Goal: Navigation & Orientation: Find specific page/section

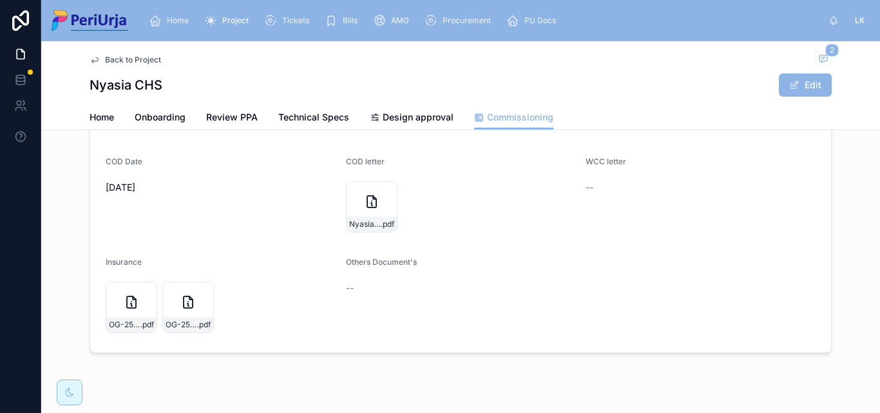
scroll to position [313, 0]
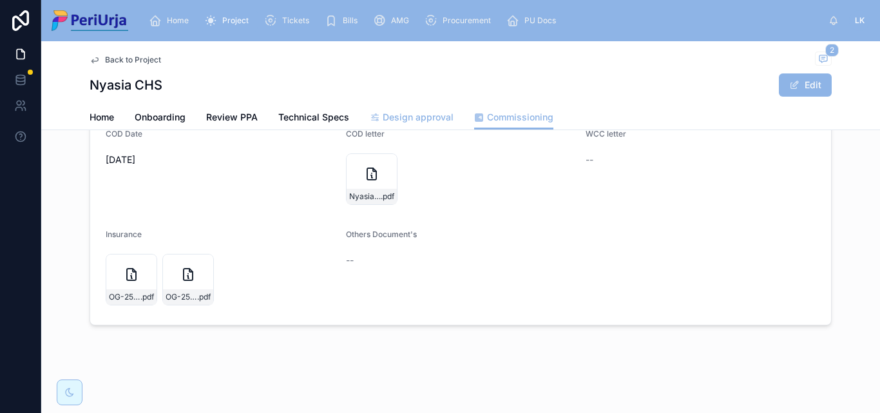
click at [396, 110] on link "Design approval" at bounding box center [412, 119] width 84 height 26
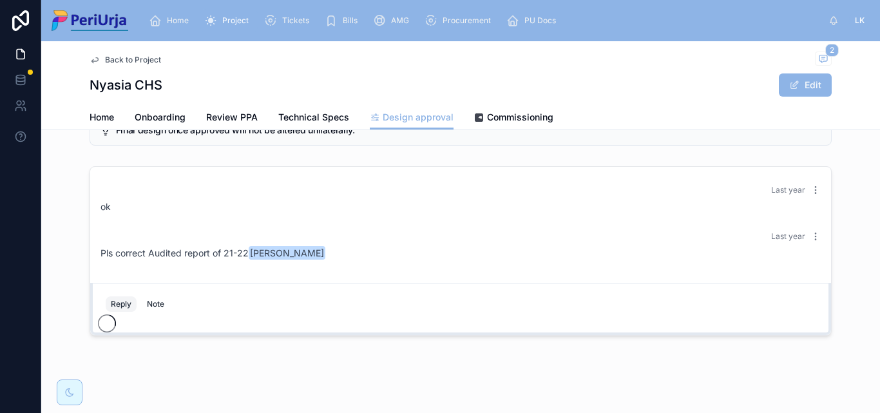
scroll to position [46, 0]
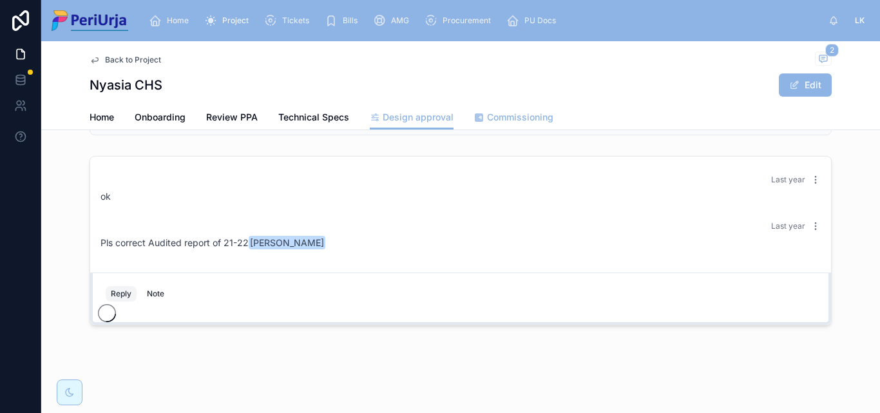
click at [508, 120] on span "Commissioning" at bounding box center [520, 117] width 66 height 13
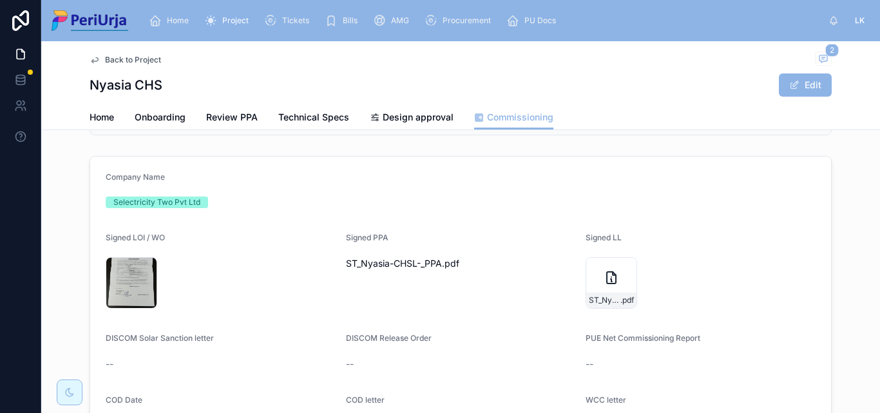
click at [364, 112] on div "Home Onboarding Review PPA Technical Specs Design approval Commissioning" at bounding box center [461, 117] width 742 height 24
click at [404, 115] on span "Design approval" at bounding box center [418, 117] width 71 height 13
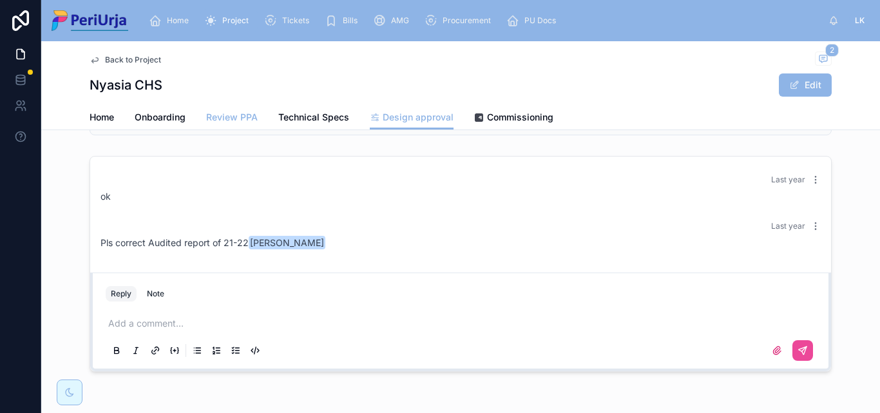
click at [215, 118] on span "Review PPA" at bounding box center [232, 117] width 52 height 13
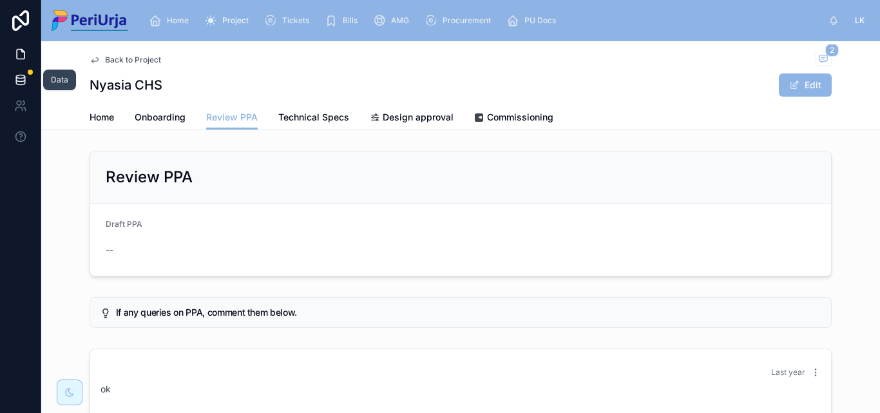
click at [30, 79] on link at bounding box center [20, 80] width 41 height 26
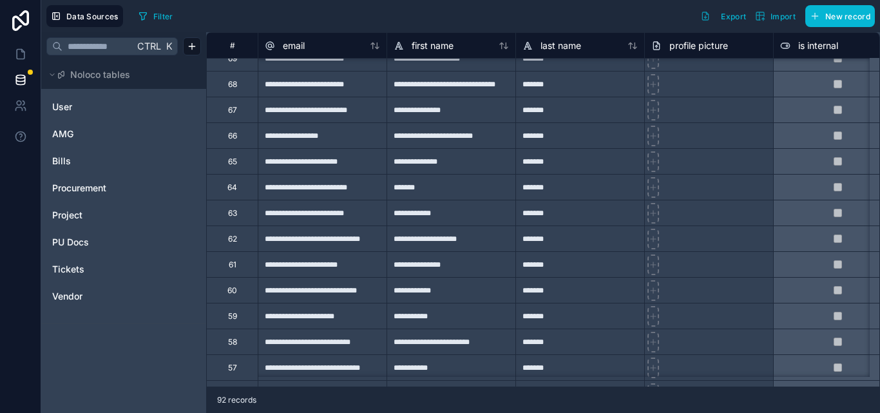
scroll to position [1547, 0]
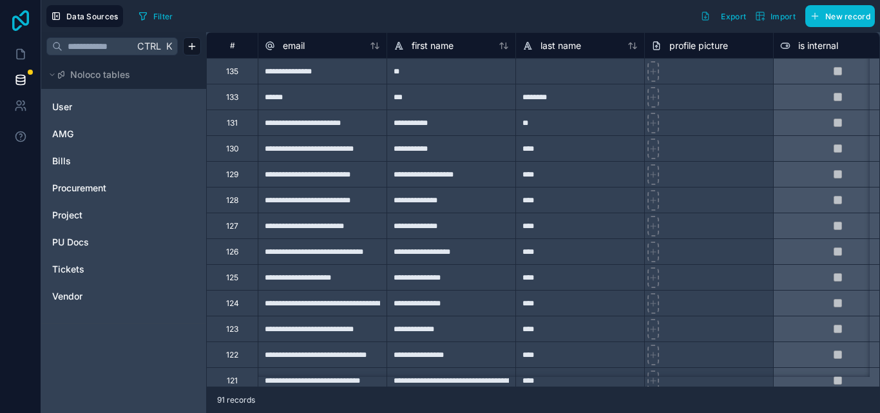
click at [17, 26] on icon at bounding box center [21, 20] width 26 height 21
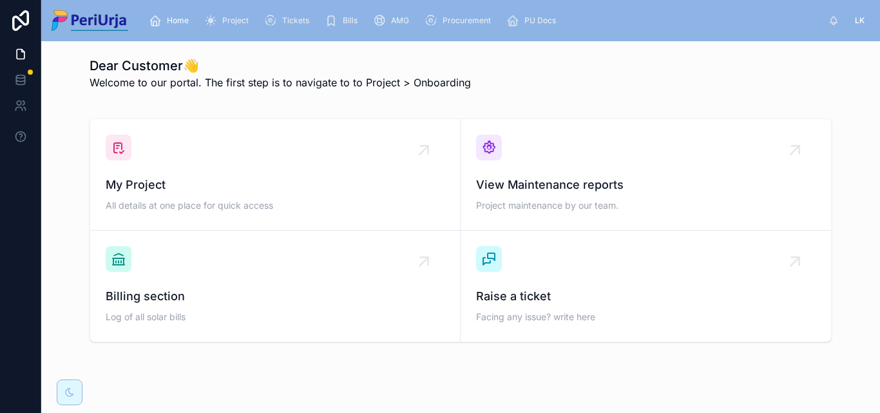
click at [859, 21] on span "LK" at bounding box center [860, 20] width 10 height 10
click at [864, 25] on span "LK" at bounding box center [860, 20] width 10 height 10
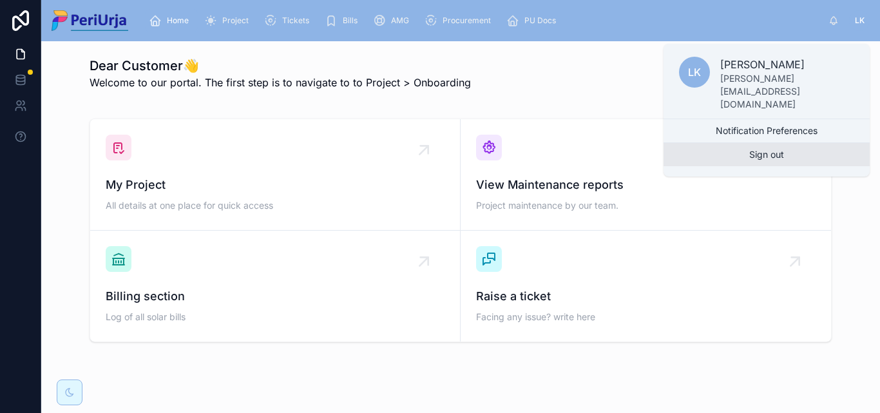
click at [823, 148] on button "Sign out" at bounding box center [767, 154] width 206 height 23
